Goal: Check status: Check status

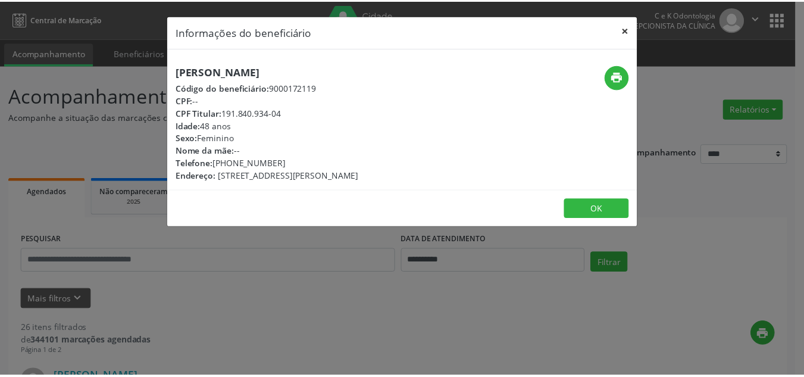
scroll to position [1340, 0]
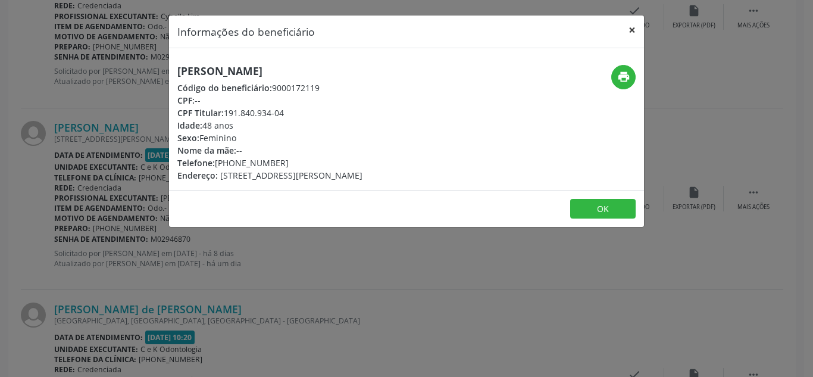
click at [634, 24] on button "×" at bounding box center [632, 29] width 24 height 29
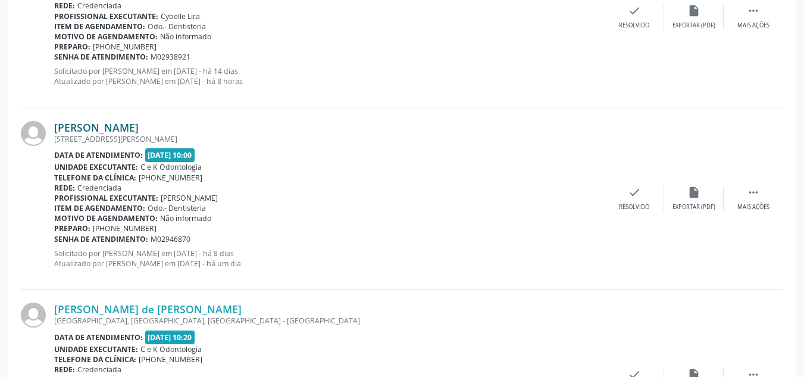
click at [117, 125] on link "[PERSON_NAME]" at bounding box center [96, 127] width 85 height 13
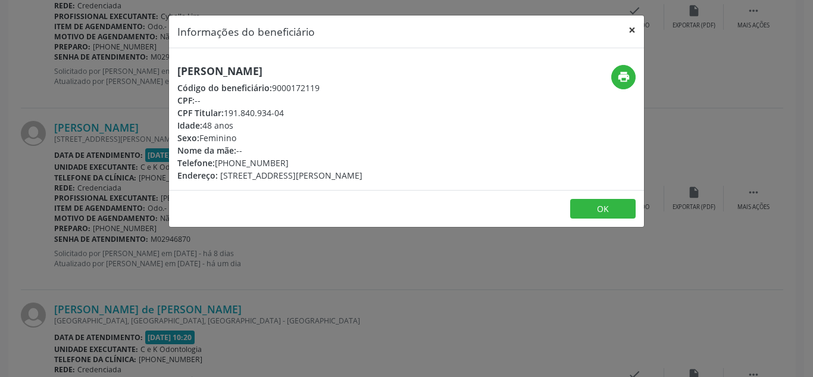
click at [633, 30] on button "×" at bounding box center [632, 29] width 24 height 29
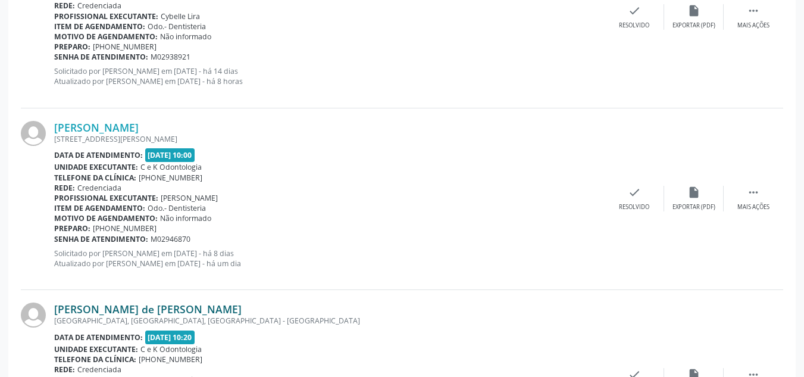
click at [217, 309] on link "[PERSON_NAME] de [PERSON_NAME]" at bounding box center [147, 308] width 187 height 13
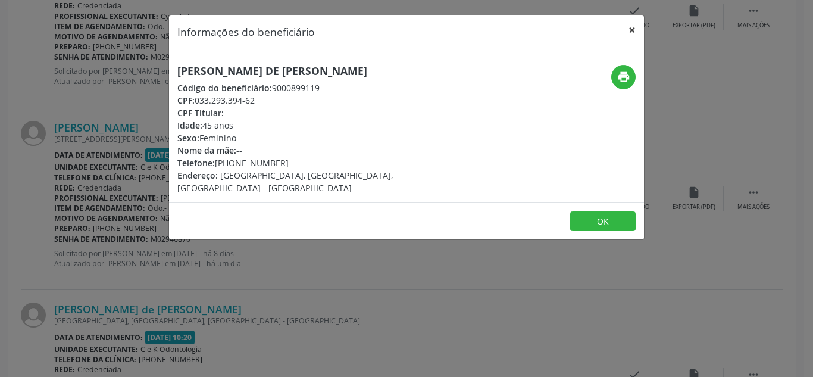
click at [628, 29] on button "×" at bounding box center [632, 29] width 24 height 29
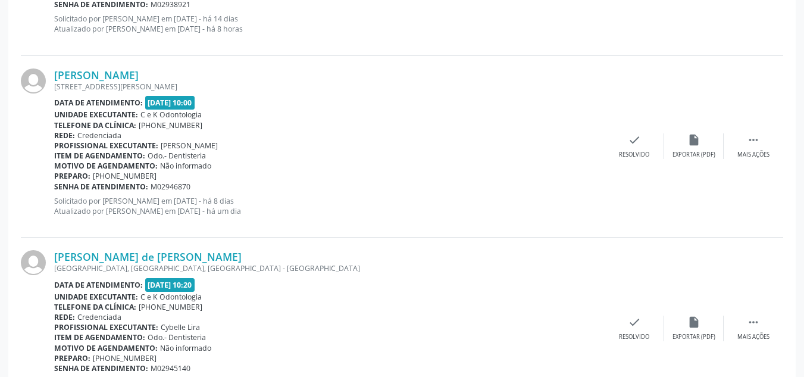
scroll to position [1397, 0]
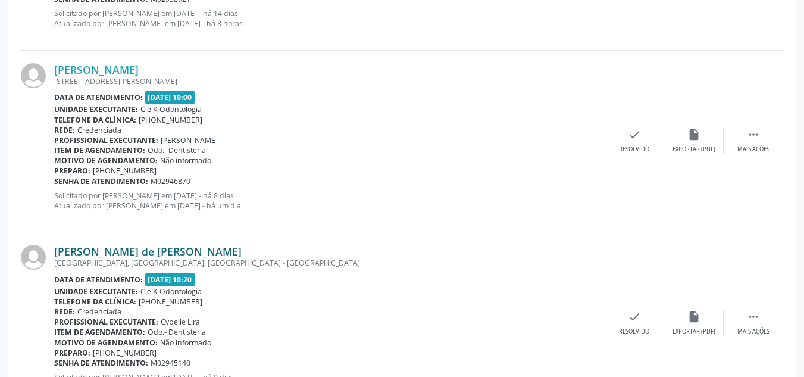
click at [186, 255] on link "[PERSON_NAME] de [PERSON_NAME]" at bounding box center [147, 251] width 187 height 13
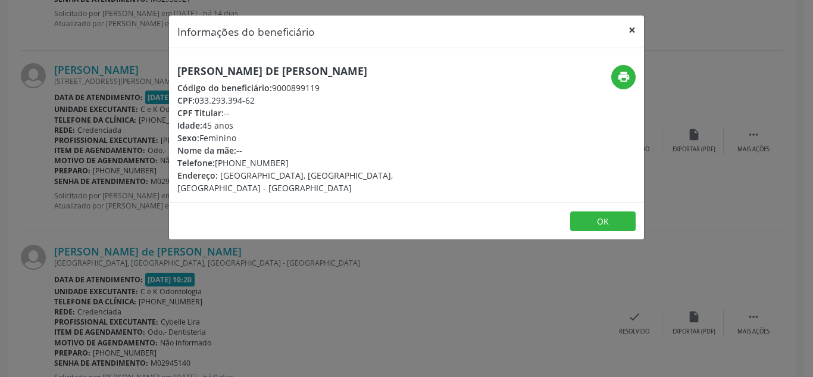
click at [634, 33] on button "×" at bounding box center [632, 29] width 24 height 29
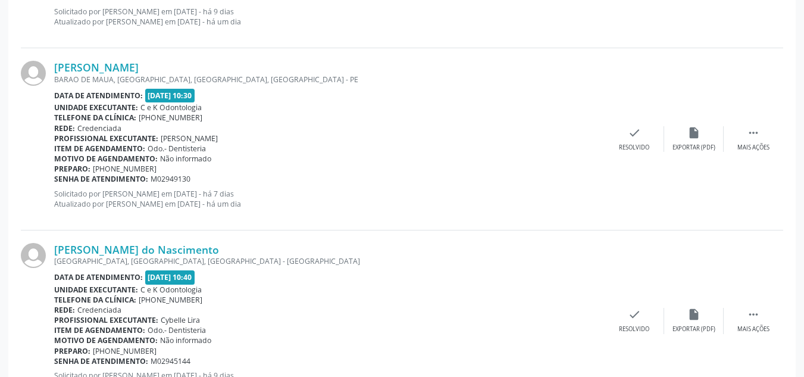
scroll to position [1755, 0]
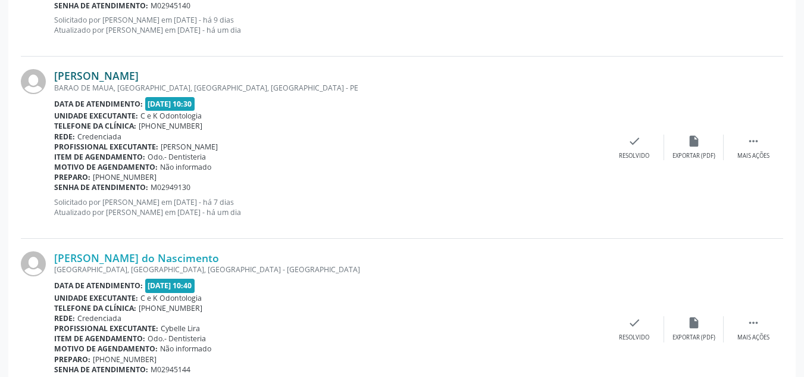
click at [92, 77] on link "[PERSON_NAME]" at bounding box center [96, 75] width 85 height 13
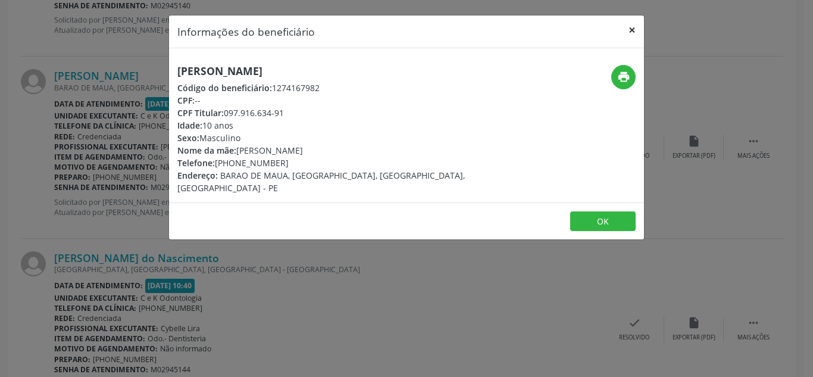
click at [633, 29] on button "×" at bounding box center [632, 29] width 24 height 29
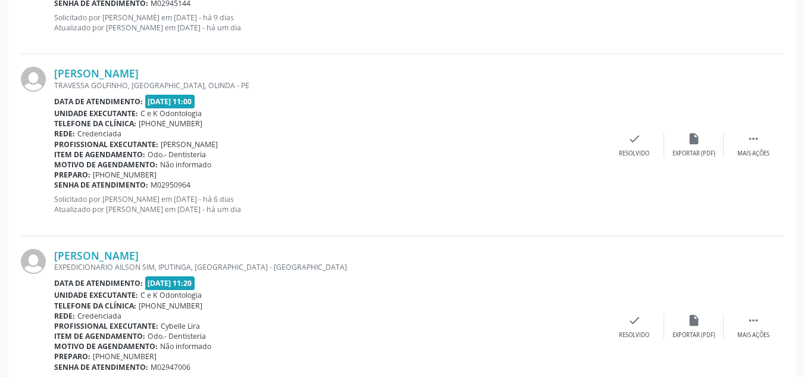
scroll to position [2126, 0]
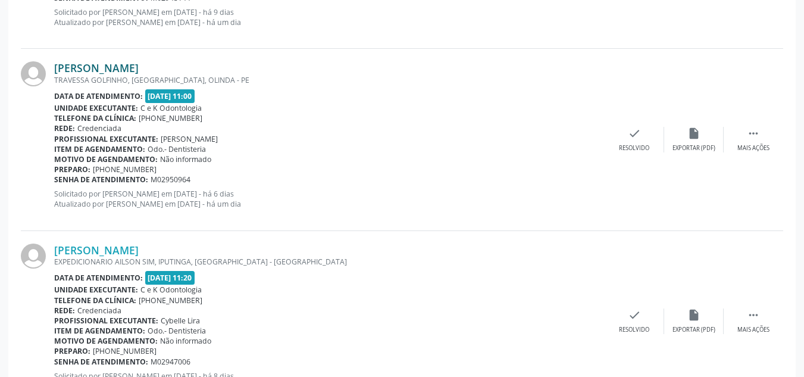
click at [122, 70] on link "[PERSON_NAME]" at bounding box center [96, 67] width 85 height 13
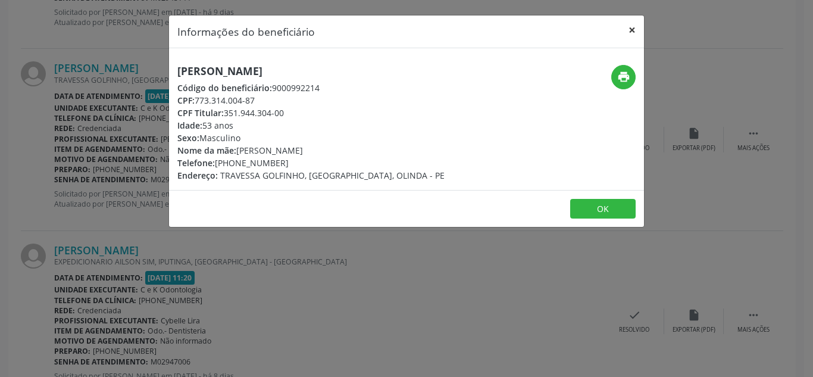
click at [633, 28] on button "×" at bounding box center [632, 29] width 24 height 29
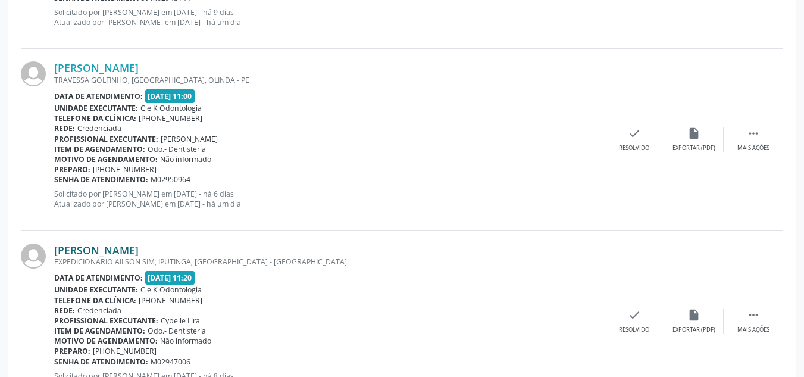
click at [112, 245] on link "[PERSON_NAME]" at bounding box center [96, 249] width 85 height 13
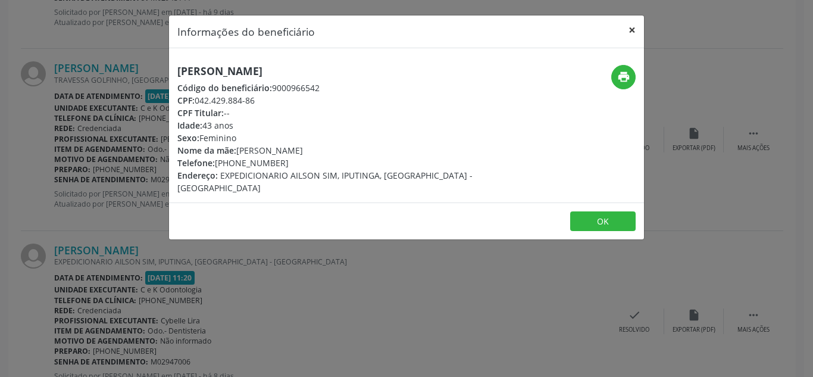
click at [624, 33] on button "×" at bounding box center [632, 29] width 24 height 29
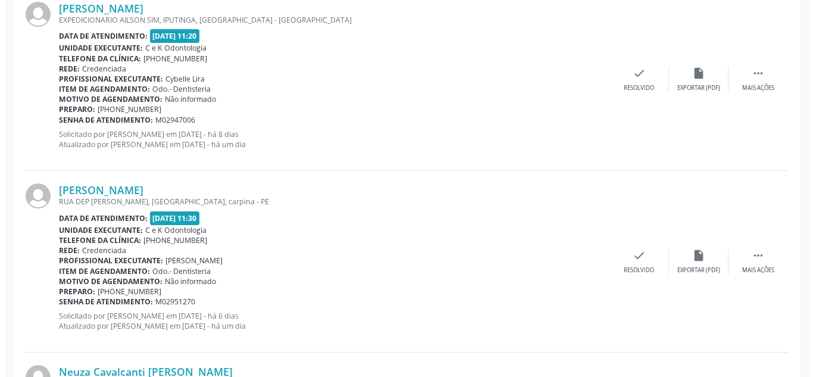
scroll to position [2373, 0]
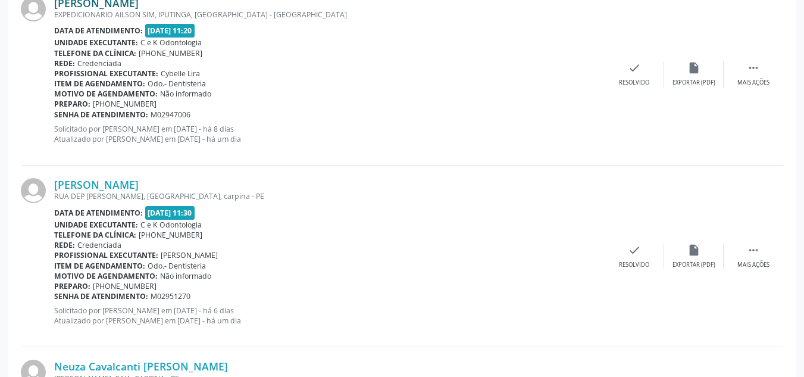
click at [139, 7] on link "[PERSON_NAME]" at bounding box center [96, 2] width 85 height 13
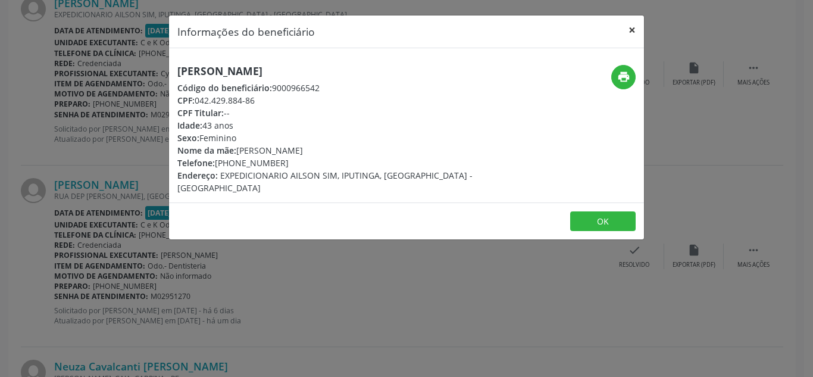
click at [633, 23] on button "×" at bounding box center [632, 29] width 24 height 29
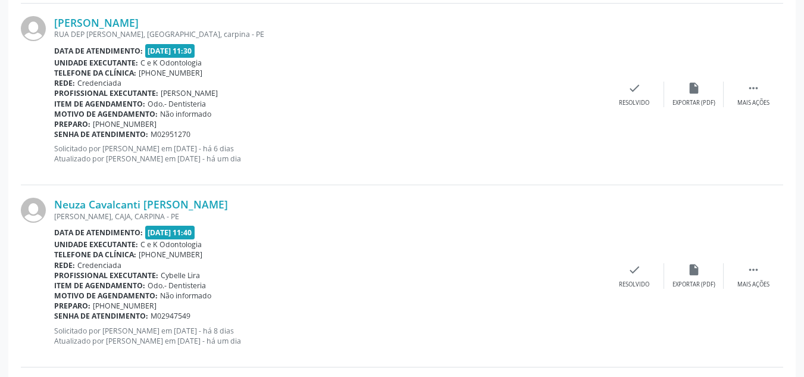
scroll to position [2536, 0]
click at [139, 20] on link "[PERSON_NAME]" at bounding box center [96, 21] width 85 height 13
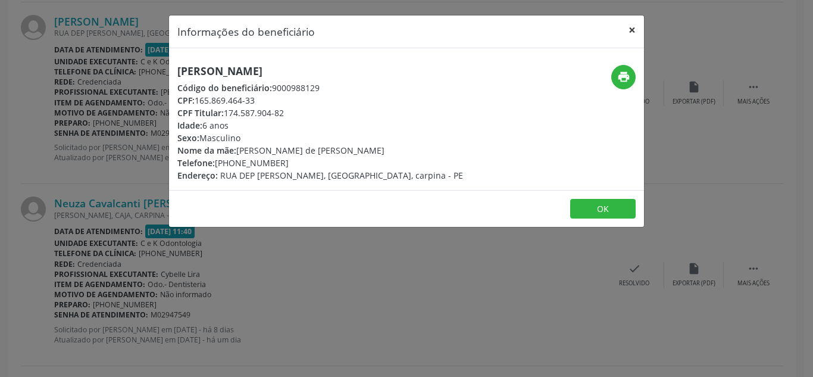
click at [626, 31] on button "×" at bounding box center [632, 29] width 24 height 29
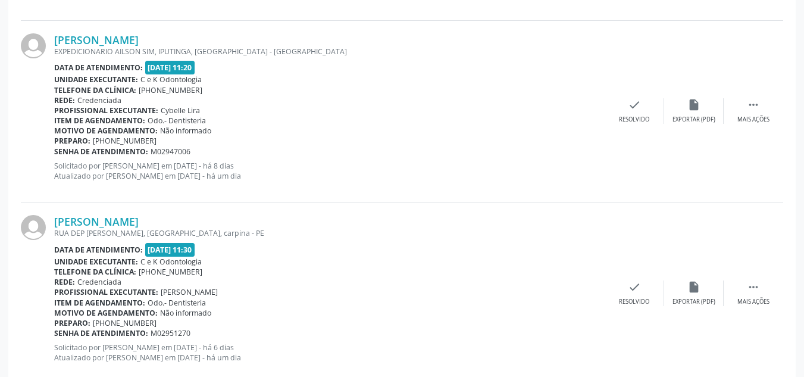
scroll to position [2394, 0]
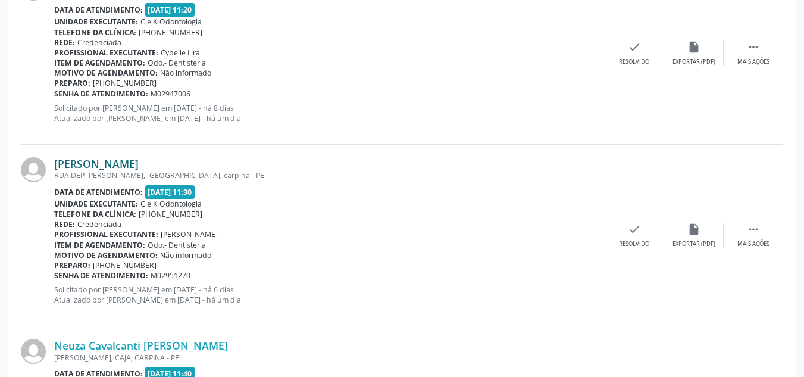
click at [139, 163] on link "[PERSON_NAME]" at bounding box center [96, 163] width 85 height 13
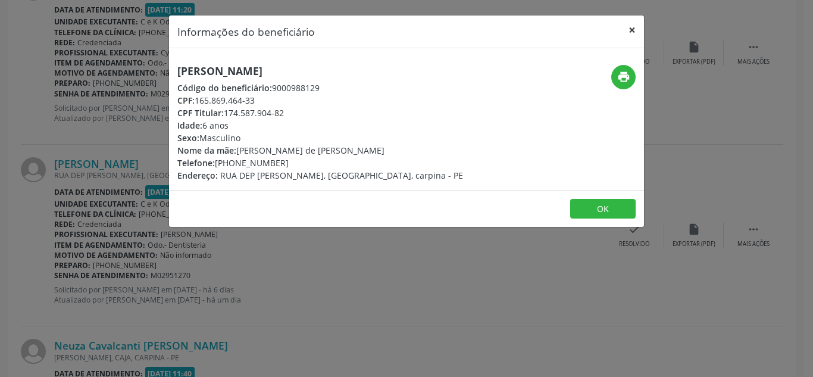
click at [631, 31] on button "×" at bounding box center [632, 29] width 24 height 29
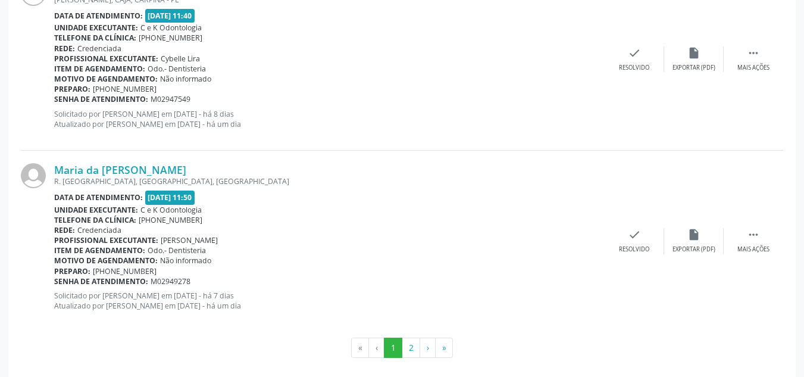
scroll to position [2762, 0]
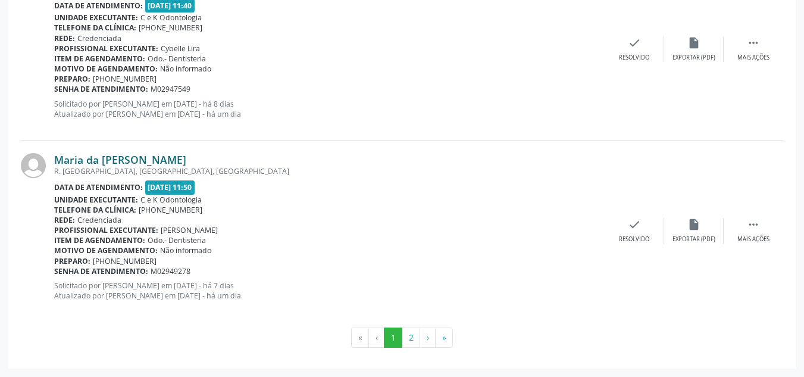
click at [120, 160] on link "Maria da [PERSON_NAME]" at bounding box center [120, 159] width 132 height 13
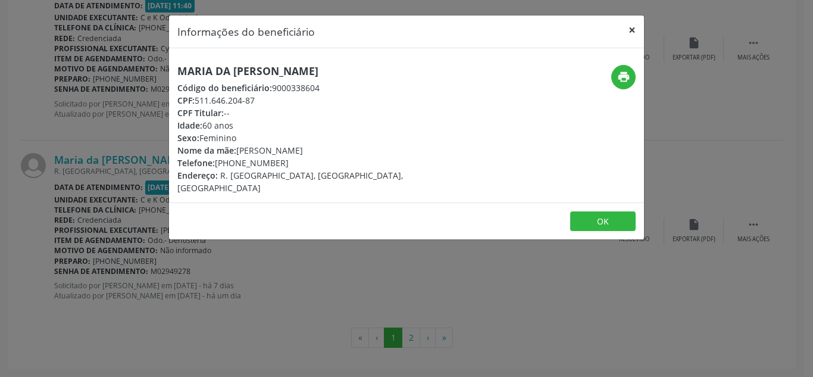
click at [630, 29] on button "×" at bounding box center [632, 29] width 24 height 29
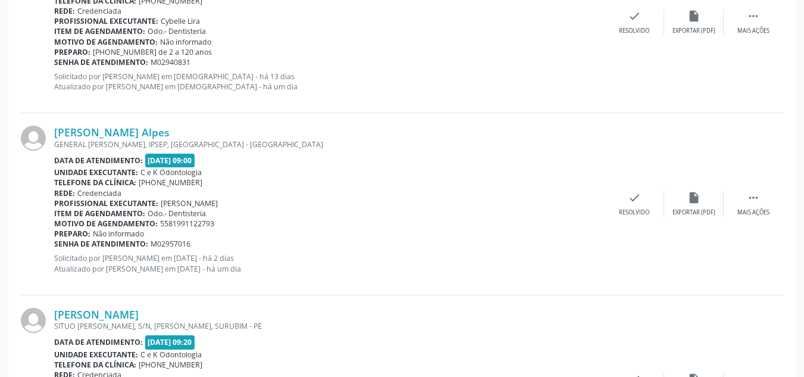
scroll to position [858, 0]
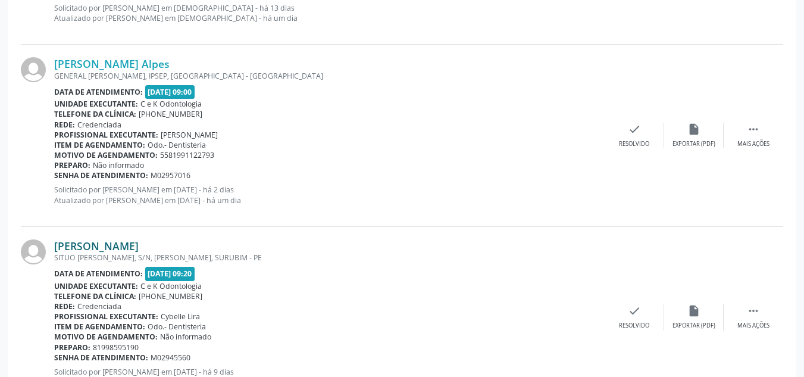
click at [132, 243] on link "[PERSON_NAME]" at bounding box center [96, 245] width 85 height 13
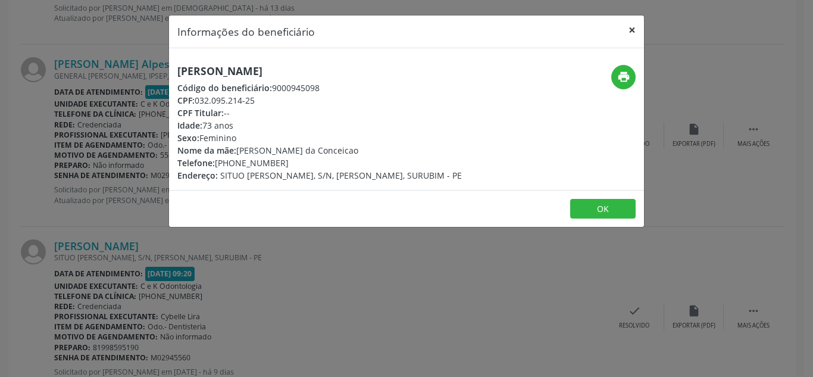
click at [636, 26] on button "×" at bounding box center [632, 29] width 24 height 29
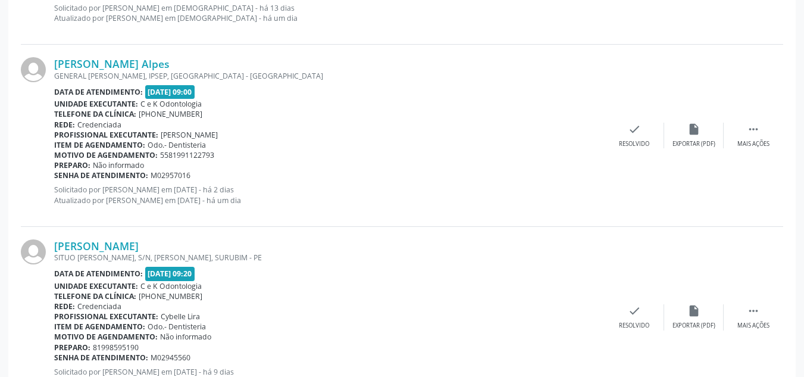
scroll to position [2762, 0]
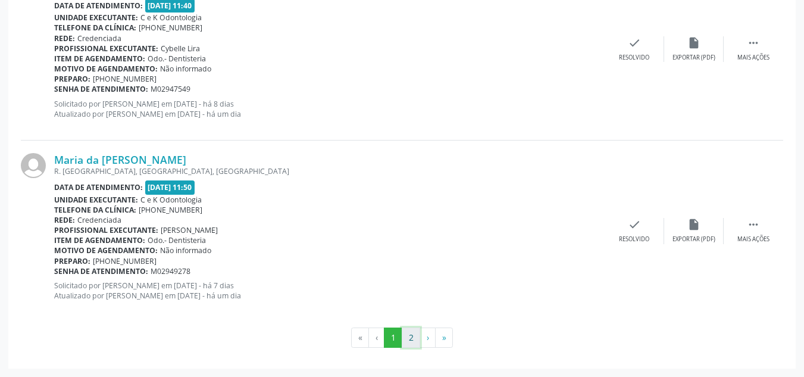
click at [408, 334] on button "2" at bounding box center [411, 337] width 18 height 20
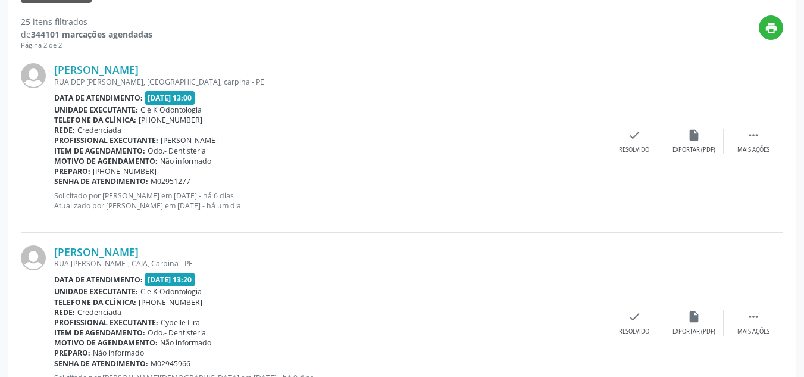
scroll to position [333, 0]
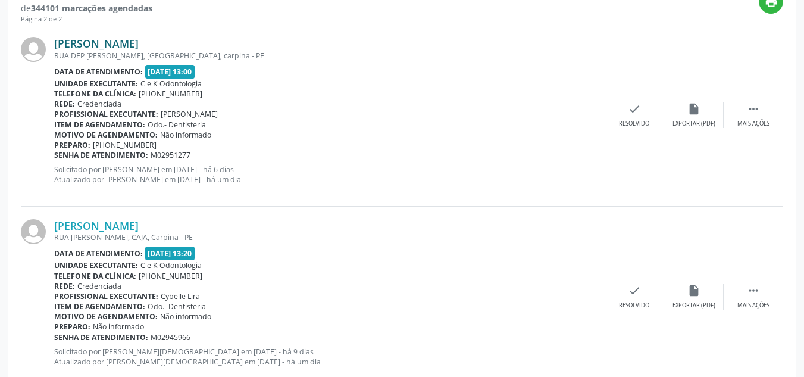
click at [139, 43] on link "[PERSON_NAME]" at bounding box center [96, 43] width 85 height 13
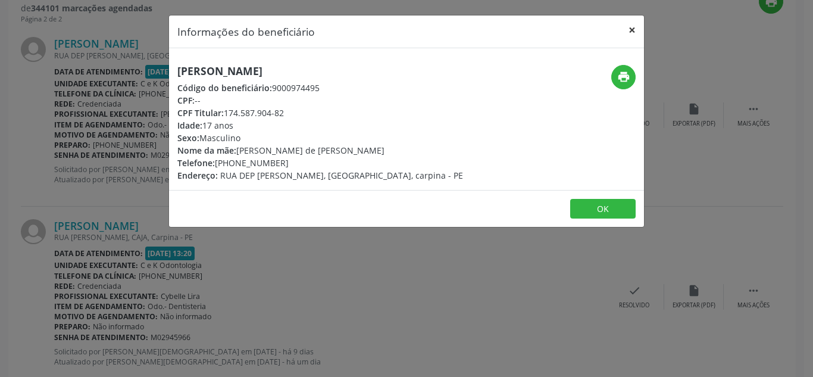
click at [630, 31] on button "×" at bounding box center [632, 29] width 24 height 29
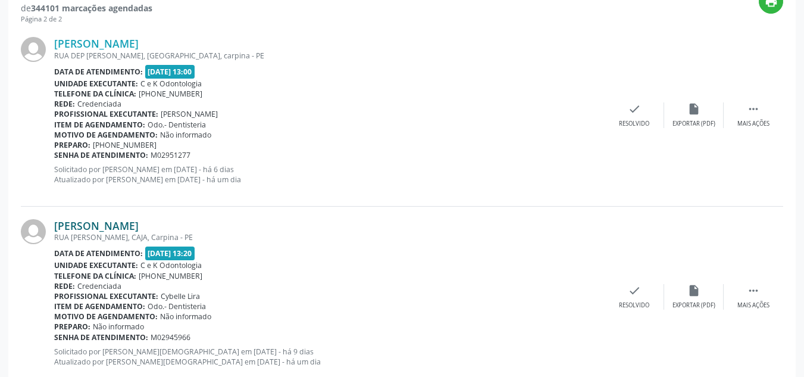
click at [129, 227] on link "[PERSON_NAME]" at bounding box center [96, 225] width 85 height 13
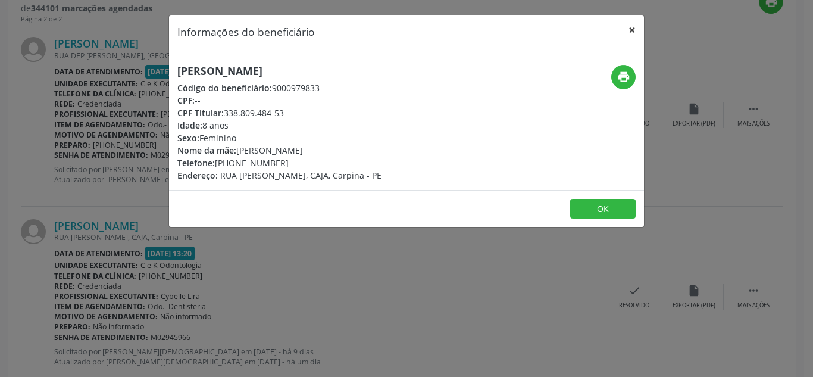
click at [635, 29] on button "×" at bounding box center [632, 29] width 24 height 29
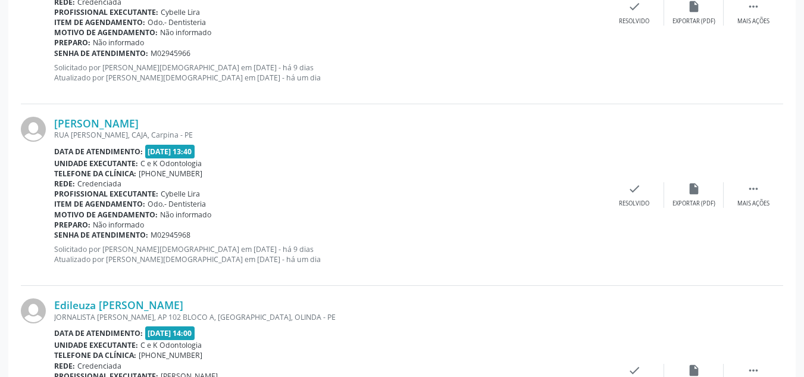
scroll to position [658, 0]
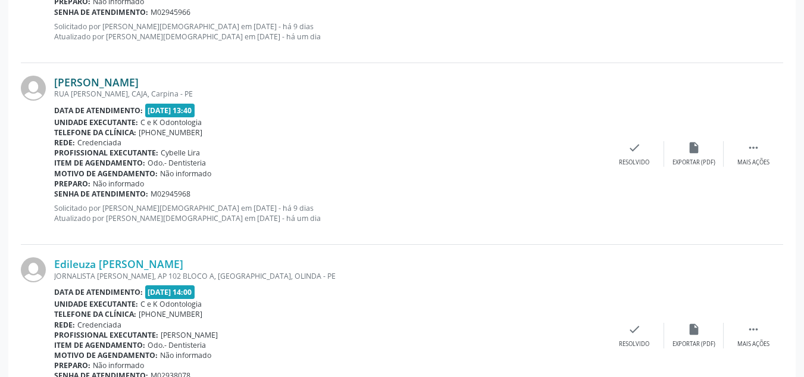
click at [95, 82] on link "[PERSON_NAME]" at bounding box center [96, 82] width 85 height 13
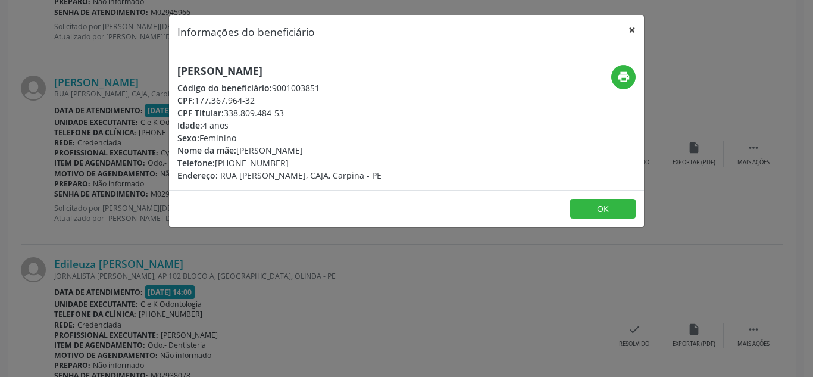
click at [632, 27] on button "×" at bounding box center [632, 29] width 24 height 29
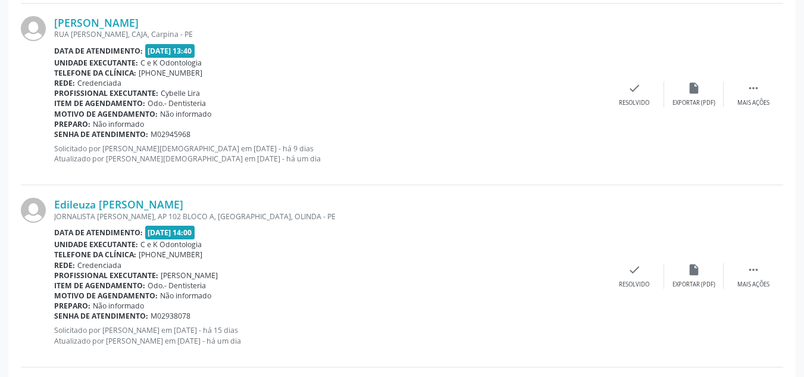
scroll to position [699, 0]
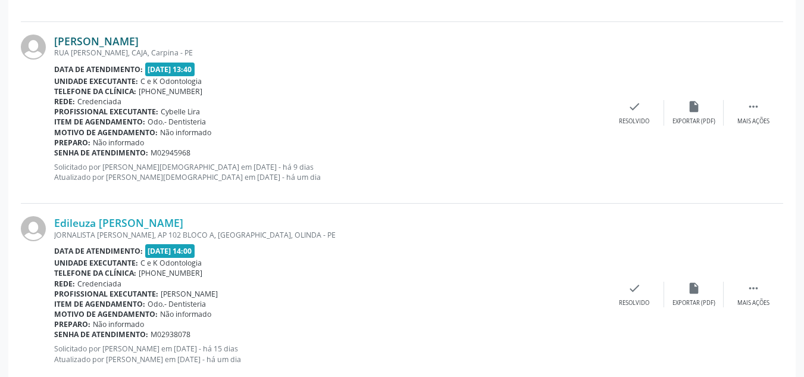
click at [135, 40] on link "[PERSON_NAME]" at bounding box center [96, 41] width 85 height 13
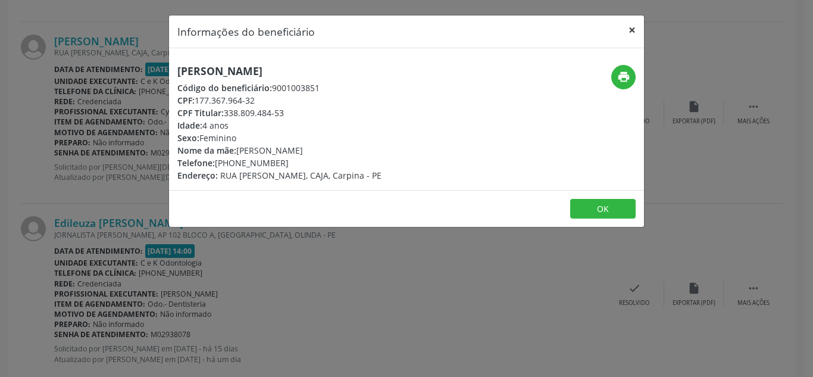
click at [639, 24] on button "×" at bounding box center [632, 29] width 24 height 29
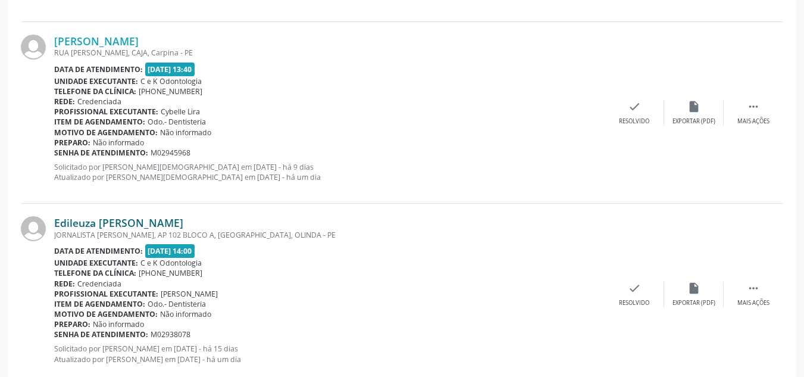
click at [132, 218] on link "Edileuza [PERSON_NAME]" at bounding box center [118, 222] width 129 height 13
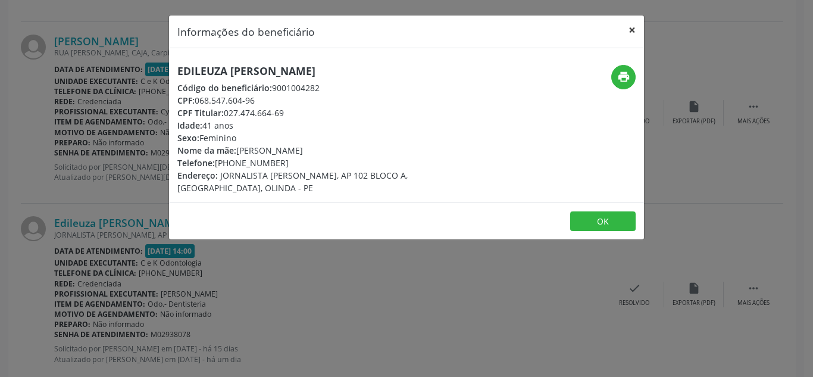
click at [628, 24] on button "×" at bounding box center [632, 29] width 24 height 29
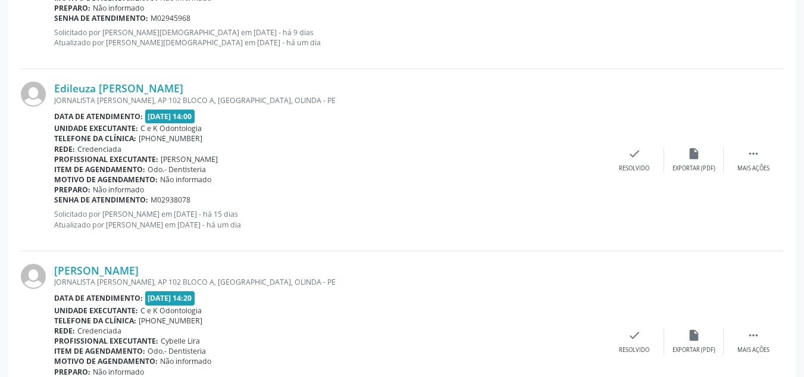
scroll to position [840, 0]
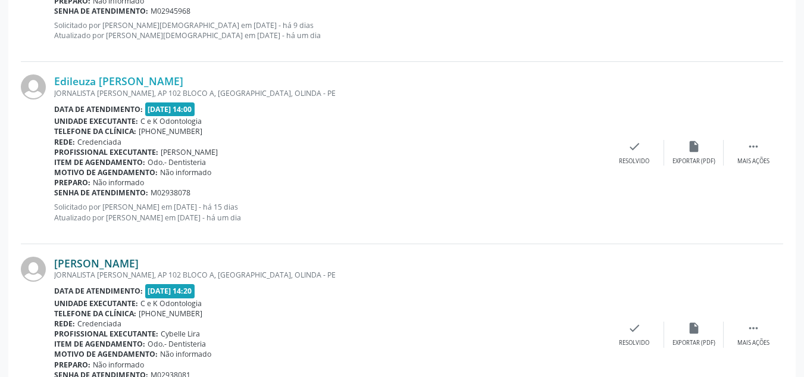
click at [139, 265] on link "[PERSON_NAME]" at bounding box center [96, 263] width 85 height 13
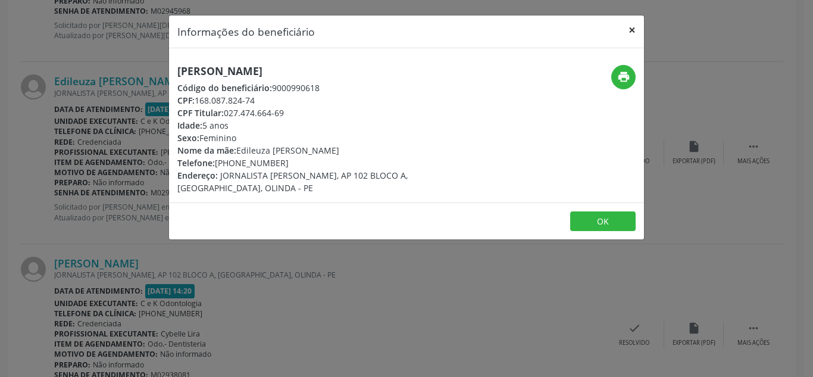
click at [628, 30] on button "×" at bounding box center [632, 29] width 24 height 29
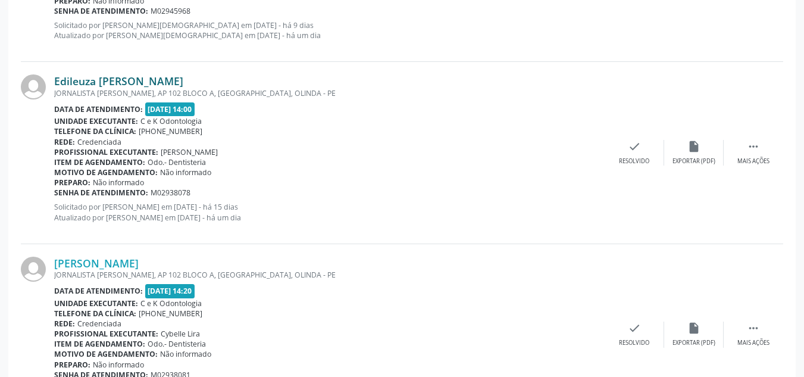
click at [172, 85] on link "Edileuza [PERSON_NAME]" at bounding box center [118, 80] width 129 height 13
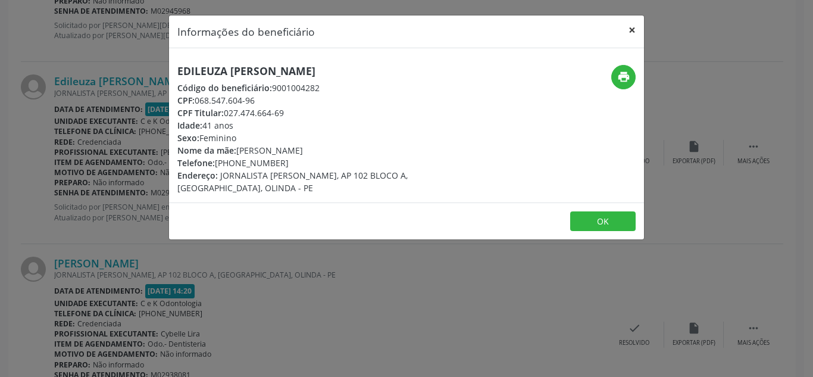
click at [628, 33] on button "×" at bounding box center [632, 29] width 24 height 29
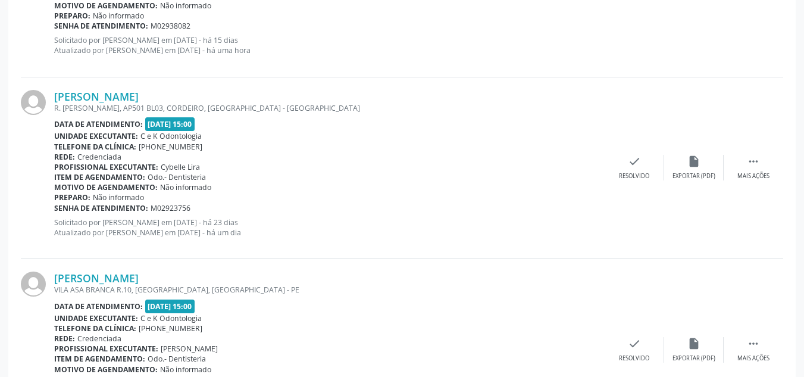
scroll to position [1375, 0]
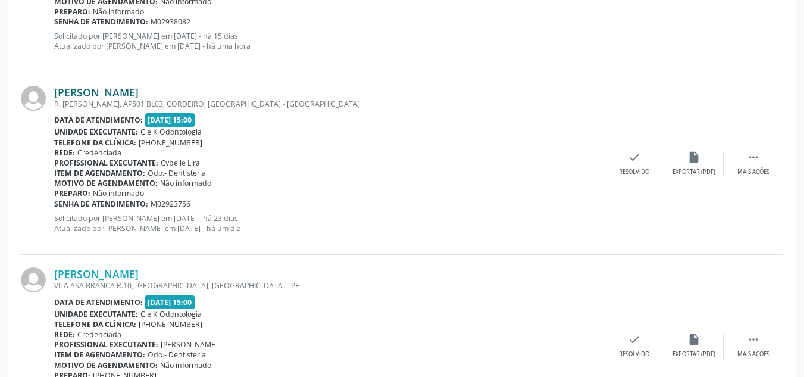
click at [139, 92] on link "[PERSON_NAME]" at bounding box center [96, 92] width 85 height 13
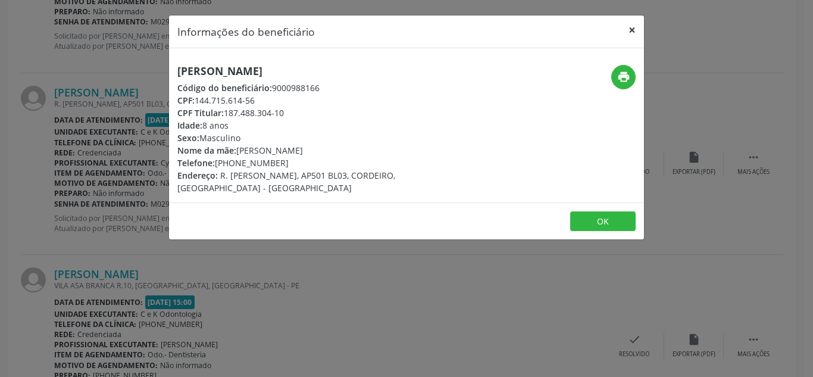
click at [630, 32] on button "×" at bounding box center [632, 29] width 24 height 29
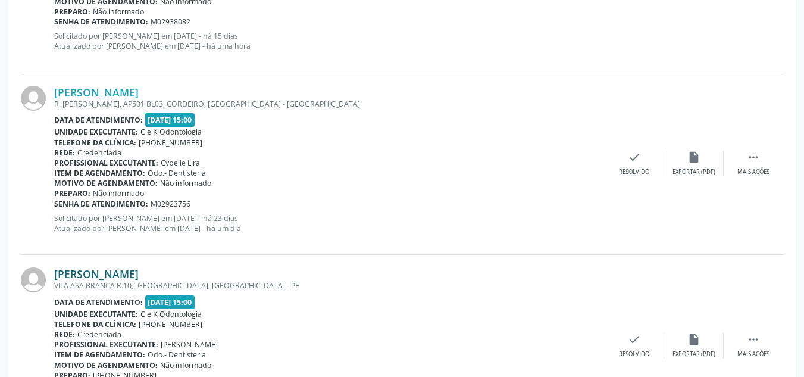
click at [139, 270] on link "[PERSON_NAME]" at bounding box center [96, 273] width 85 height 13
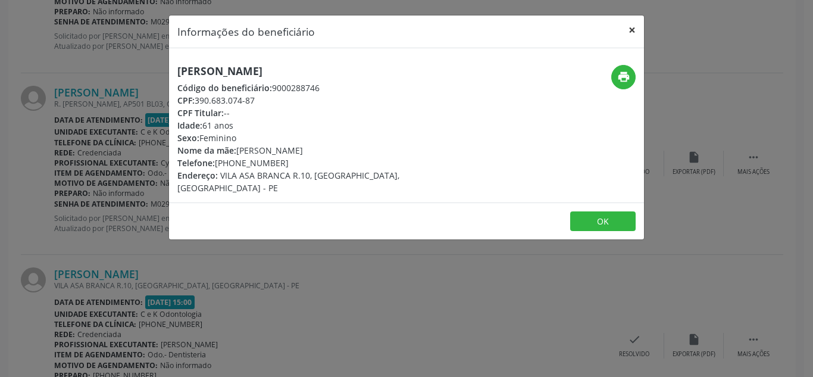
click at [637, 29] on button "×" at bounding box center [632, 29] width 24 height 29
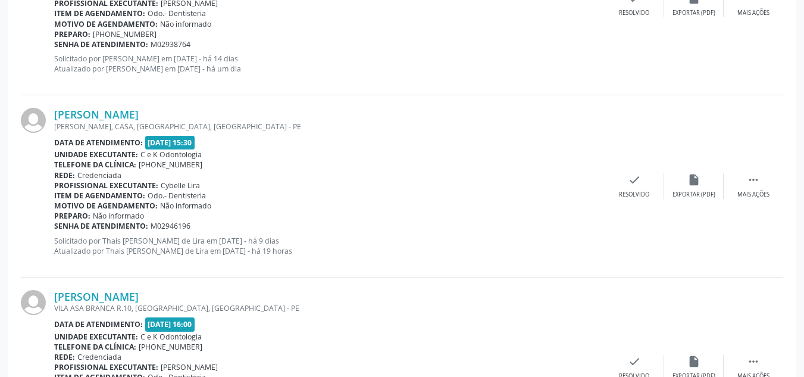
scroll to position [1763, 0]
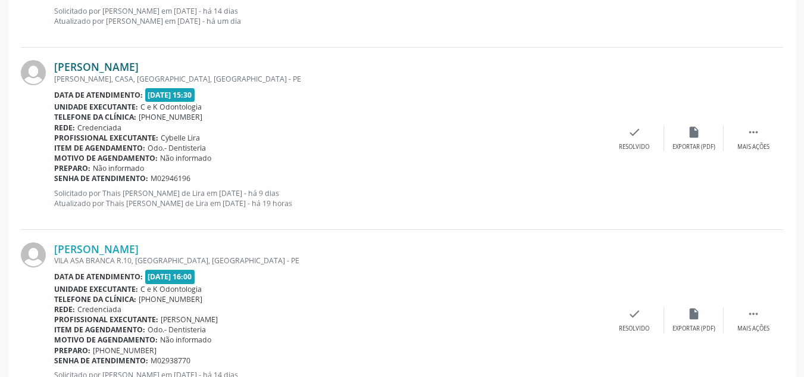
click at [122, 67] on link "[PERSON_NAME]" at bounding box center [96, 66] width 85 height 13
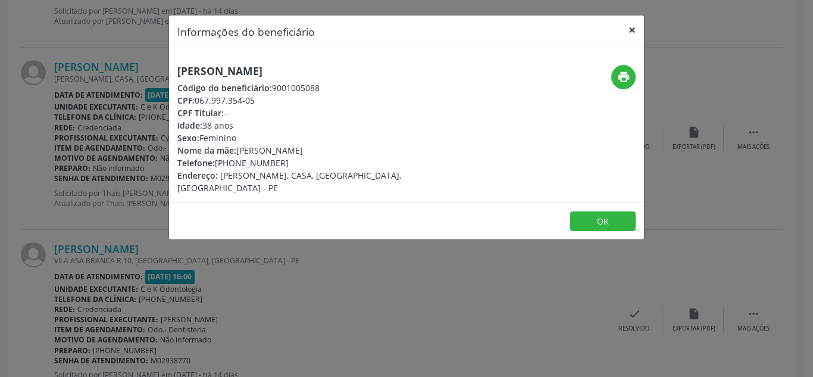
click at [633, 33] on button "×" at bounding box center [632, 29] width 24 height 29
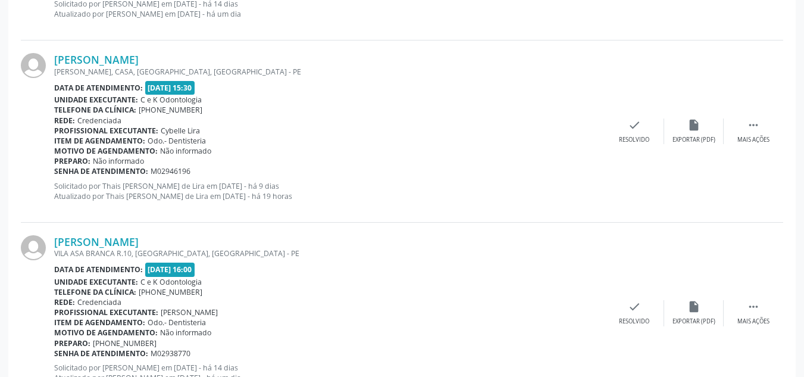
scroll to position [1692, 0]
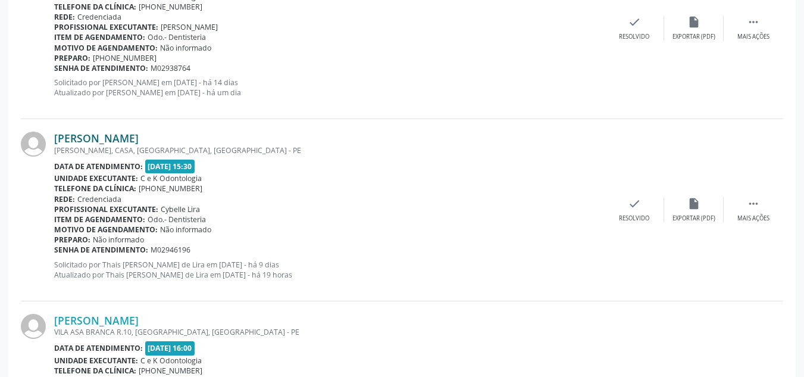
click at [111, 142] on link "[PERSON_NAME]" at bounding box center [96, 138] width 85 height 13
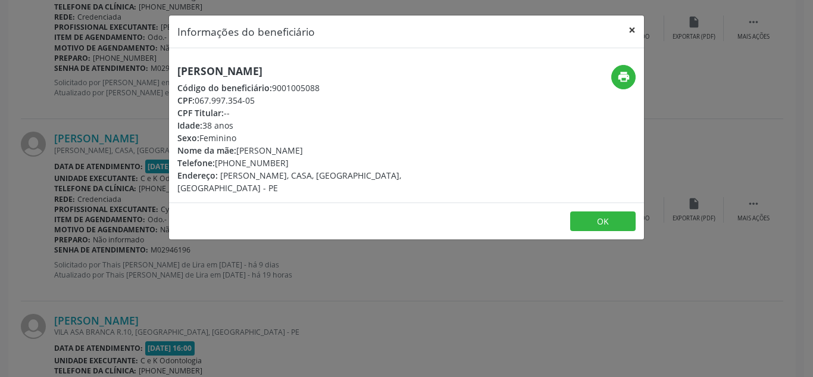
click at [629, 32] on button "×" at bounding box center [632, 29] width 24 height 29
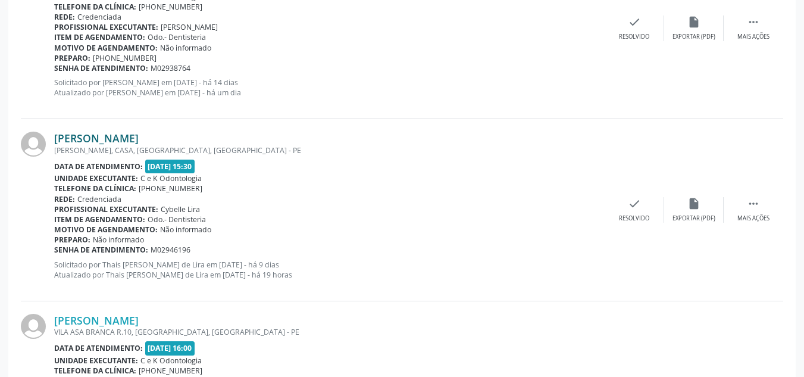
click at [139, 136] on link "[PERSON_NAME]" at bounding box center [96, 138] width 85 height 13
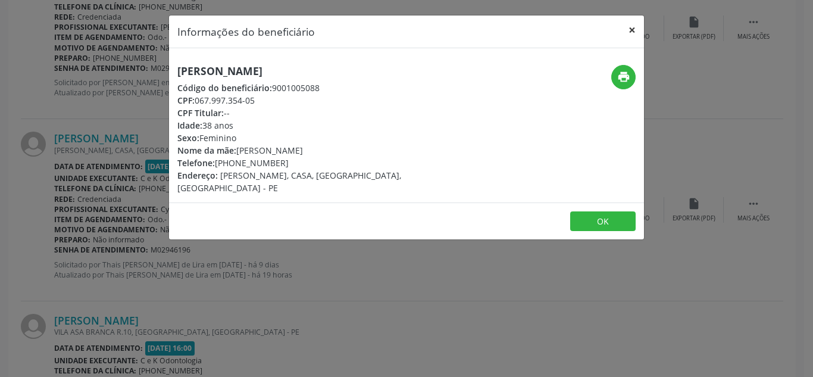
click at [634, 27] on button "×" at bounding box center [632, 29] width 24 height 29
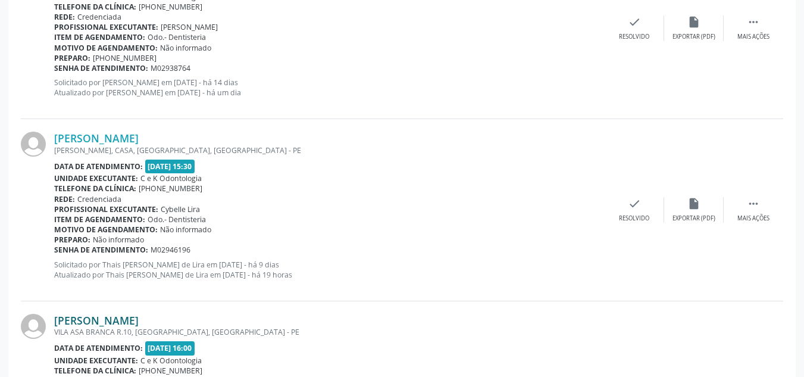
click at [117, 320] on link "[PERSON_NAME]" at bounding box center [96, 320] width 85 height 13
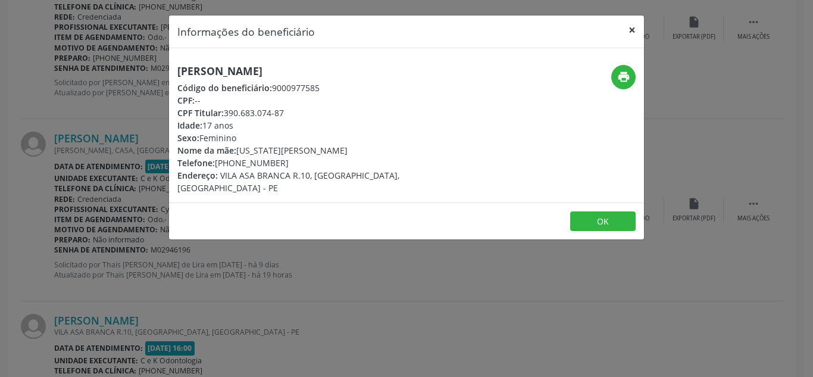
click at [631, 35] on button "×" at bounding box center [632, 29] width 24 height 29
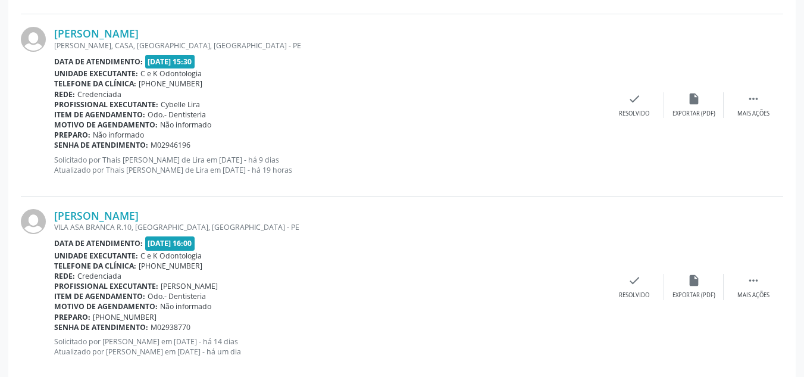
scroll to position [1853, 0]
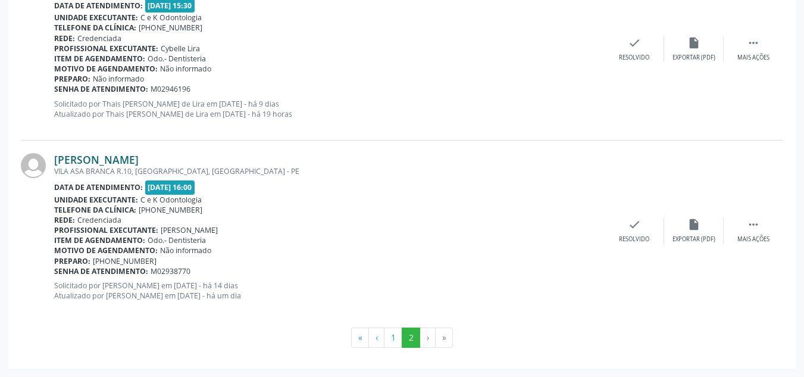
click at [127, 165] on link "[PERSON_NAME]" at bounding box center [96, 159] width 85 height 13
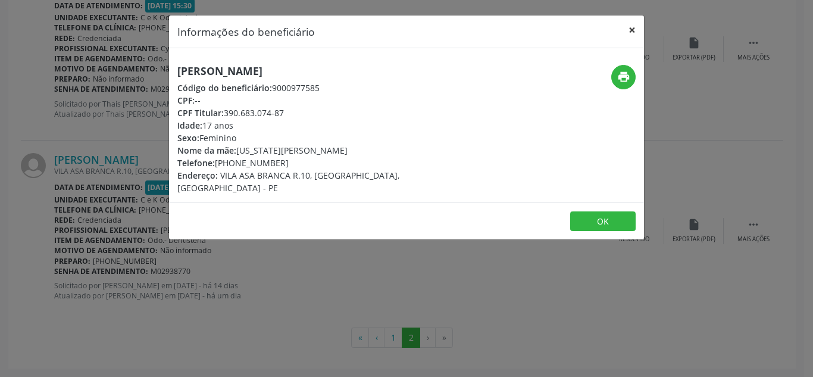
click at [631, 29] on button "×" at bounding box center [632, 29] width 24 height 29
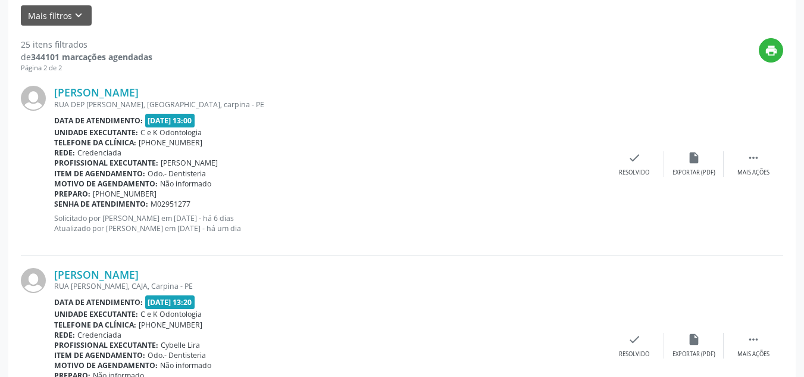
scroll to position [0, 0]
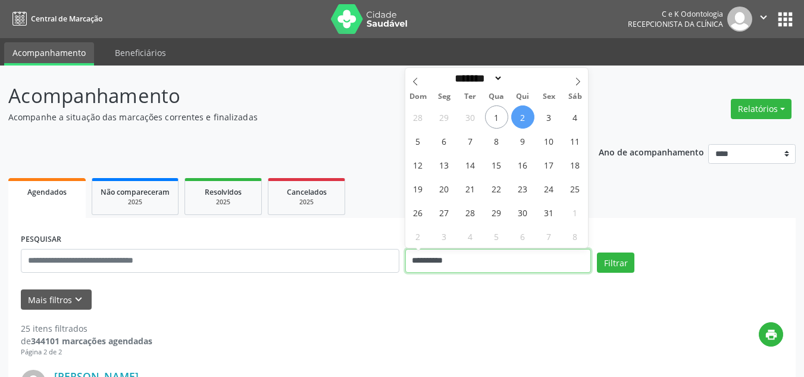
click at [459, 267] on input "**********" at bounding box center [498, 261] width 186 height 24
click at [517, 142] on span "9" at bounding box center [522, 140] width 23 height 23
type input "**********"
click at [517, 142] on span "9" at bounding box center [522, 140] width 23 height 23
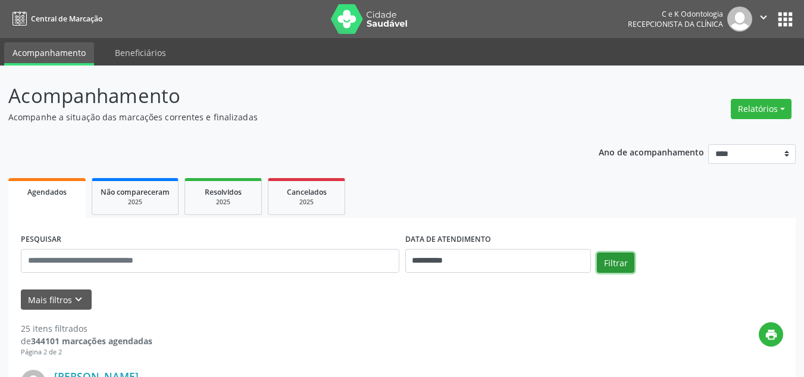
click at [615, 260] on button "Filtrar" at bounding box center [615, 262] width 37 height 20
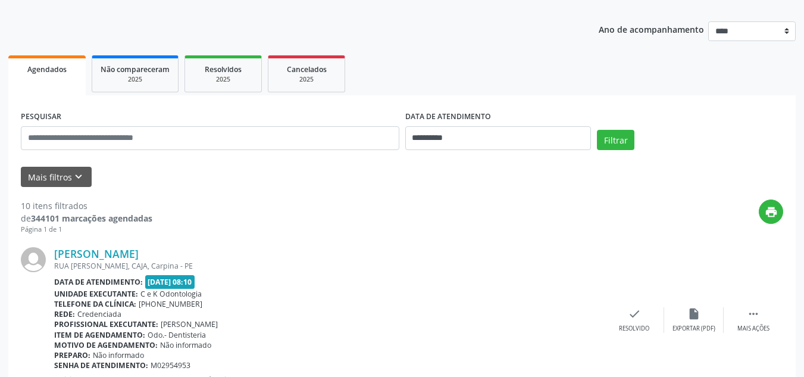
scroll to position [49, 0]
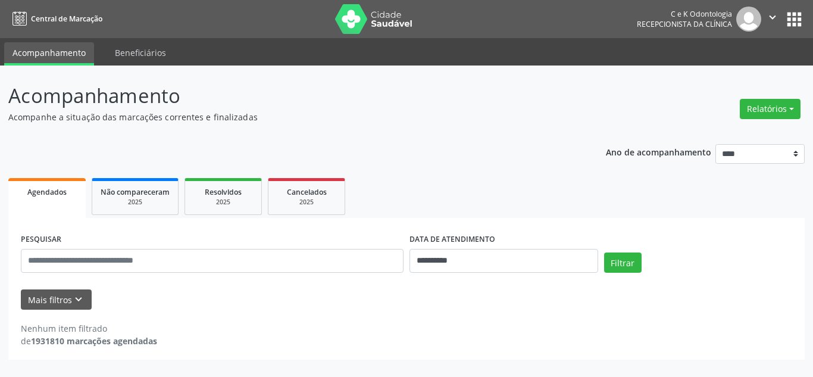
select select "*"
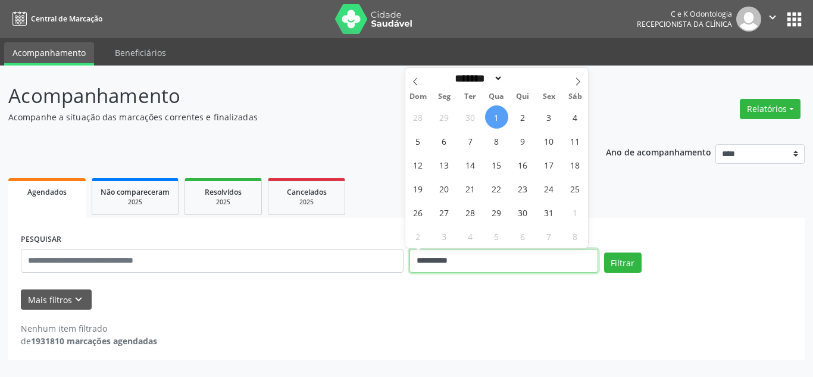
click at [445, 259] on input "**********" at bounding box center [503, 261] width 189 height 24
click at [448, 142] on span "6" at bounding box center [444, 140] width 23 height 23
type input "**********"
click at [448, 142] on span "6" at bounding box center [444, 140] width 23 height 23
select select "*"
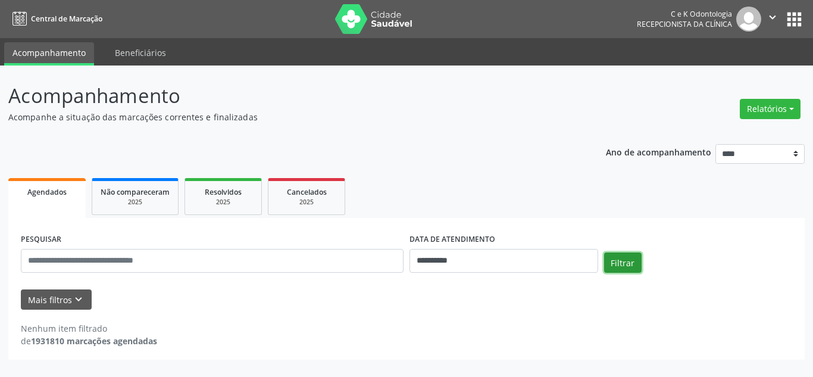
click at [617, 261] on button "Filtrar" at bounding box center [622, 262] width 37 height 20
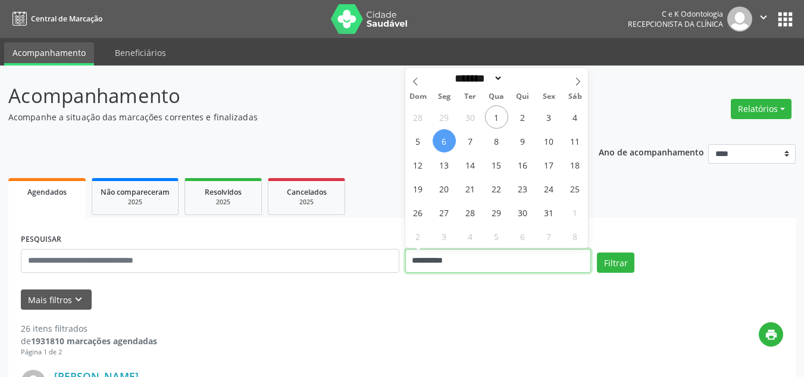
click at [499, 259] on input "**********" at bounding box center [498, 261] width 186 height 24
click at [470, 139] on span "7" at bounding box center [470, 140] width 23 height 23
type input "**********"
click at [470, 139] on span "7" at bounding box center [470, 140] width 23 height 23
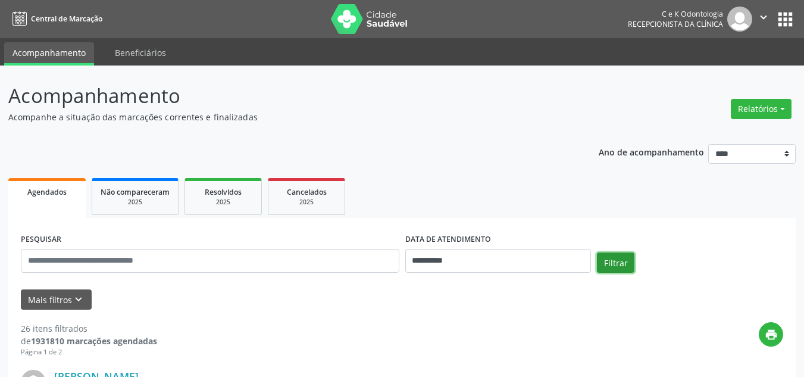
click at [609, 258] on button "Filtrar" at bounding box center [615, 262] width 37 height 20
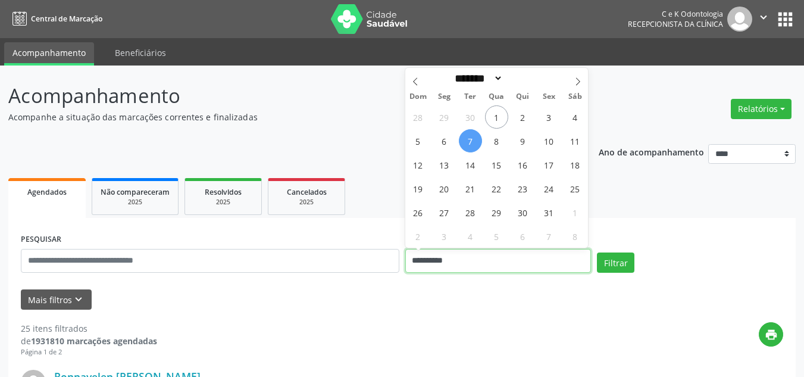
click at [467, 256] on input "**********" at bounding box center [498, 261] width 186 height 24
click at [522, 142] on span "9" at bounding box center [522, 140] width 23 height 23
type input "**********"
click at [522, 142] on span "9" at bounding box center [522, 140] width 23 height 23
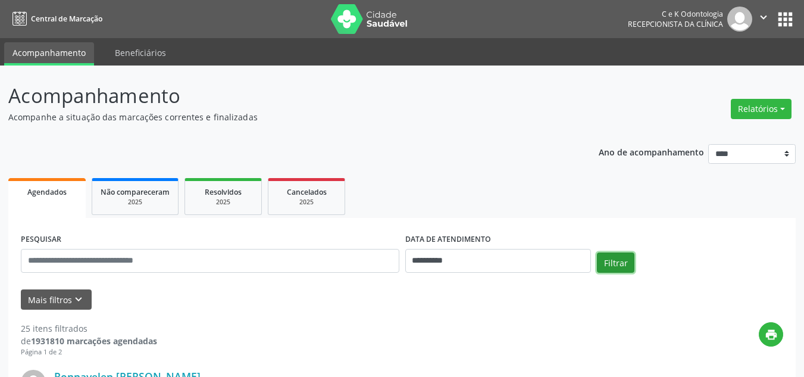
click at [617, 262] on button "Filtrar" at bounding box center [615, 262] width 37 height 20
